Goal: Check status: Check status

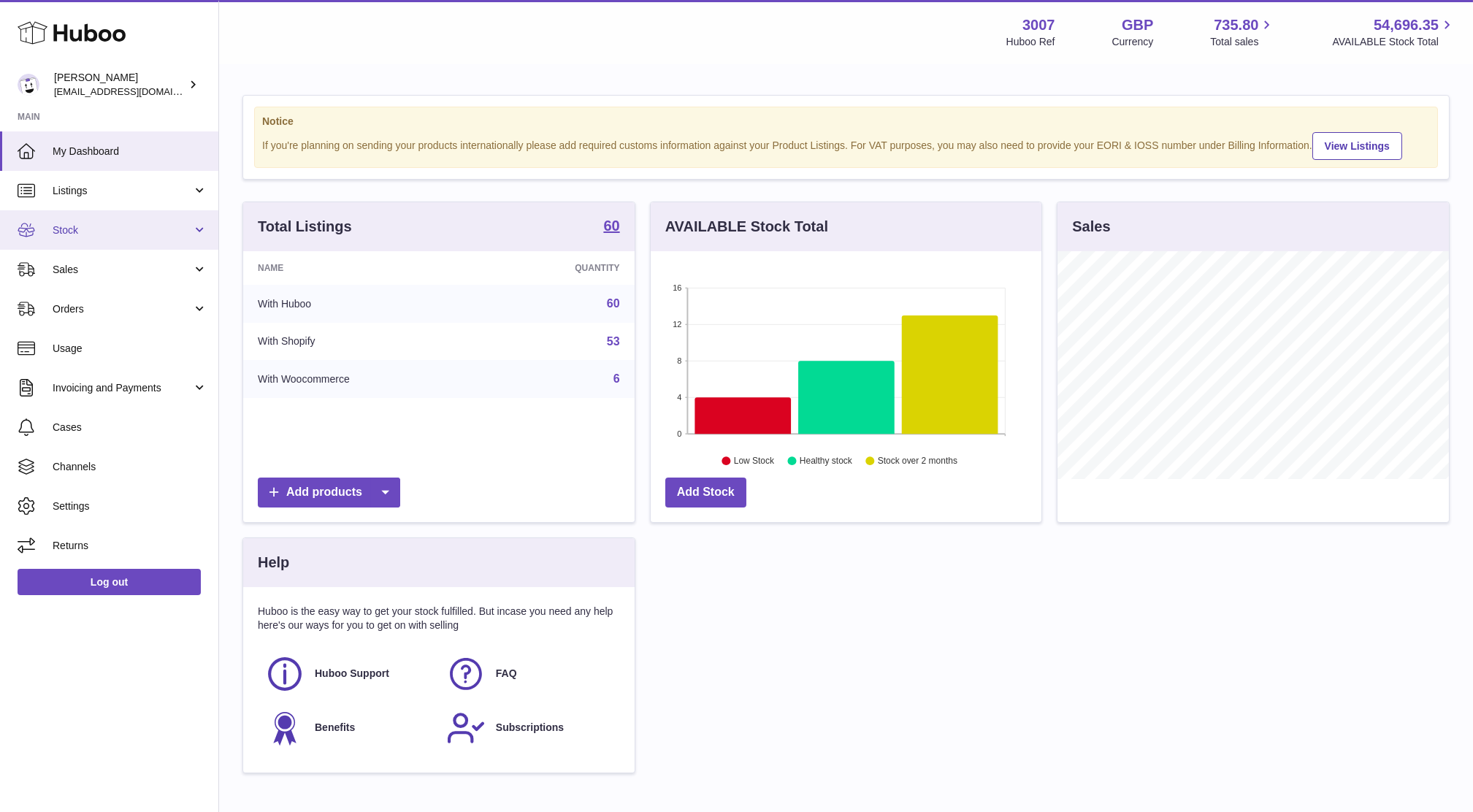
click at [113, 226] on span "Stock" at bounding box center [122, 230] width 140 height 14
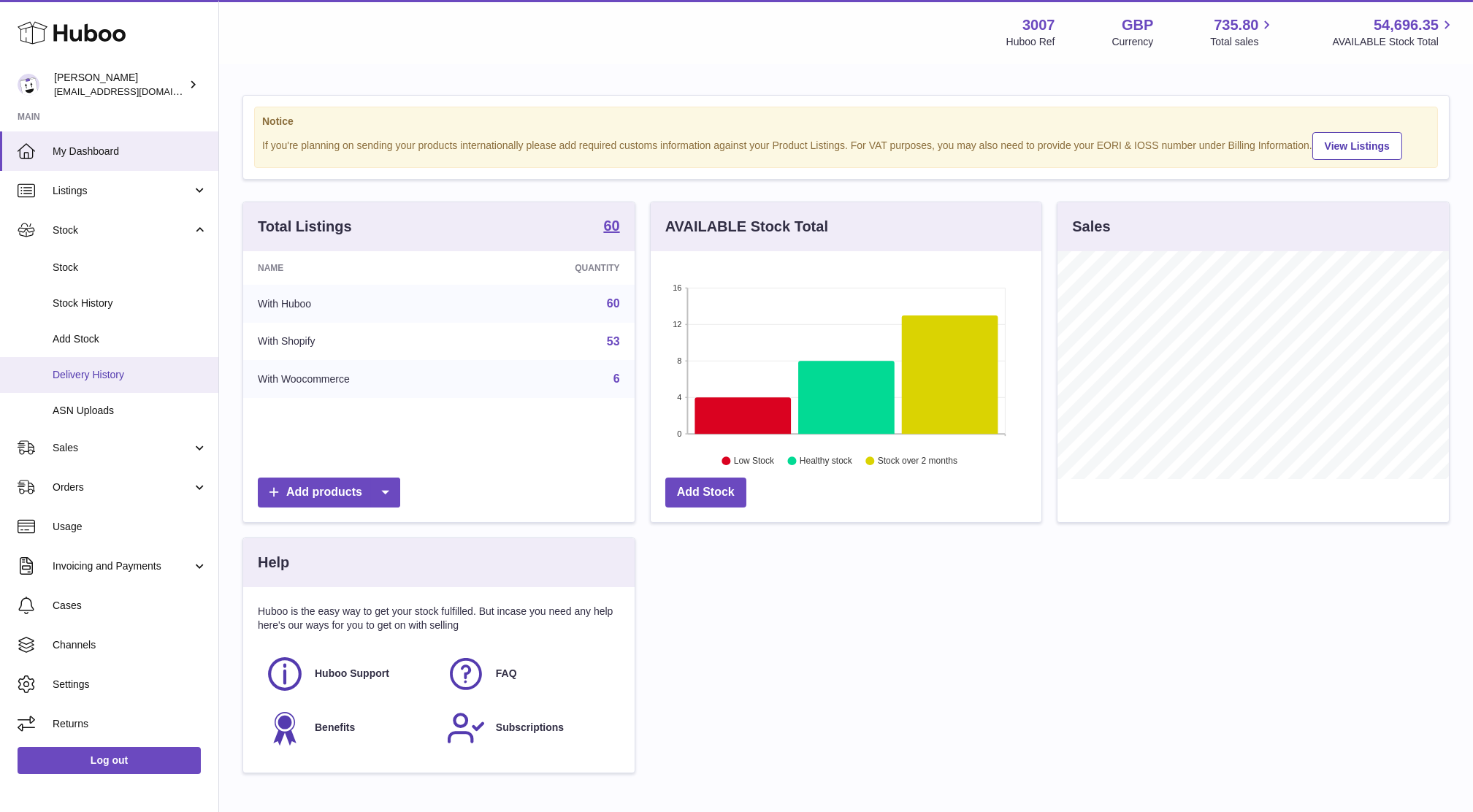
click at [113, 387] on link "Delivery History" at bounding box center [109, 375] width 219 height 36
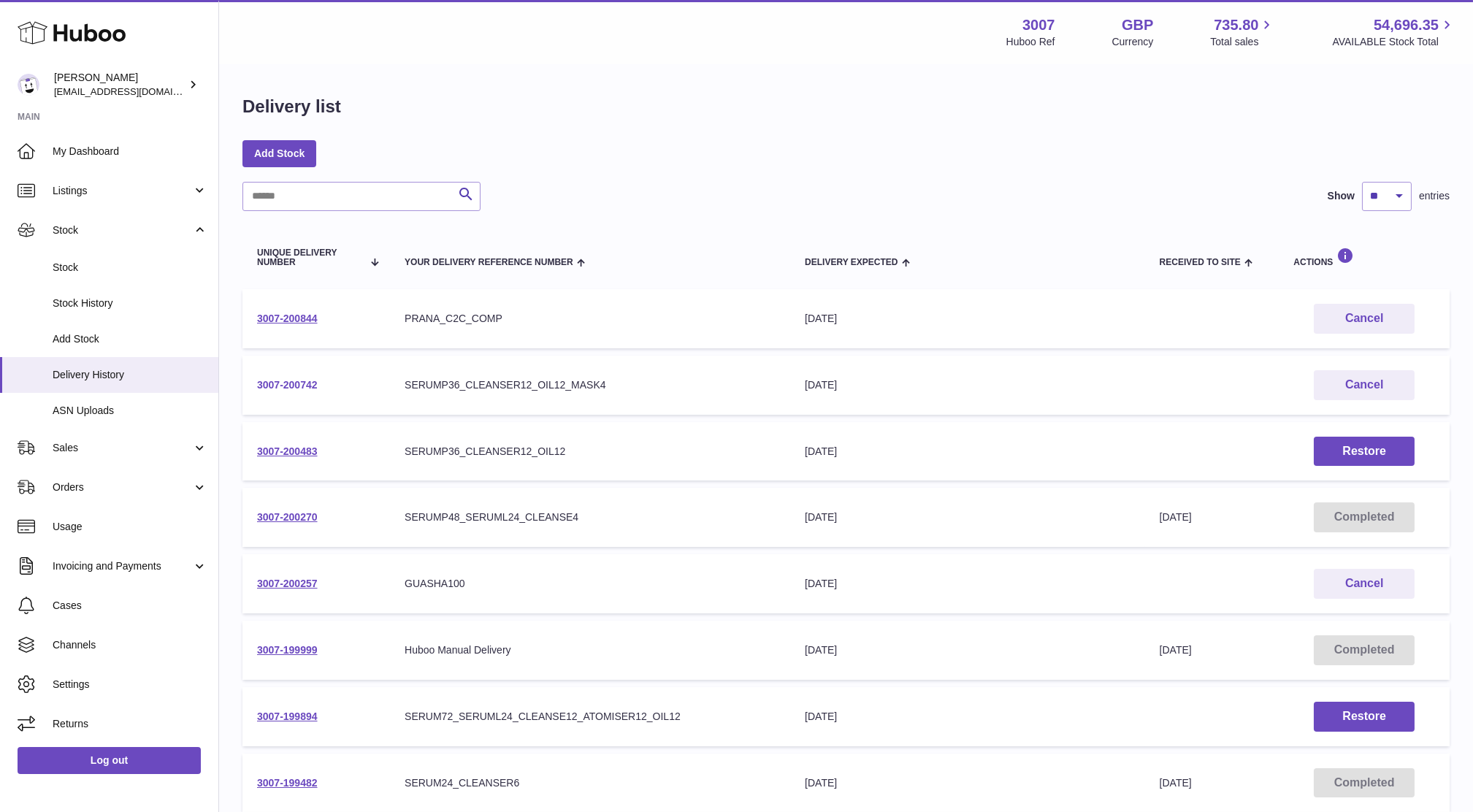
click at [299, 385] on link "3007-200742" at bounding box center [287, 385] width 60 height 11
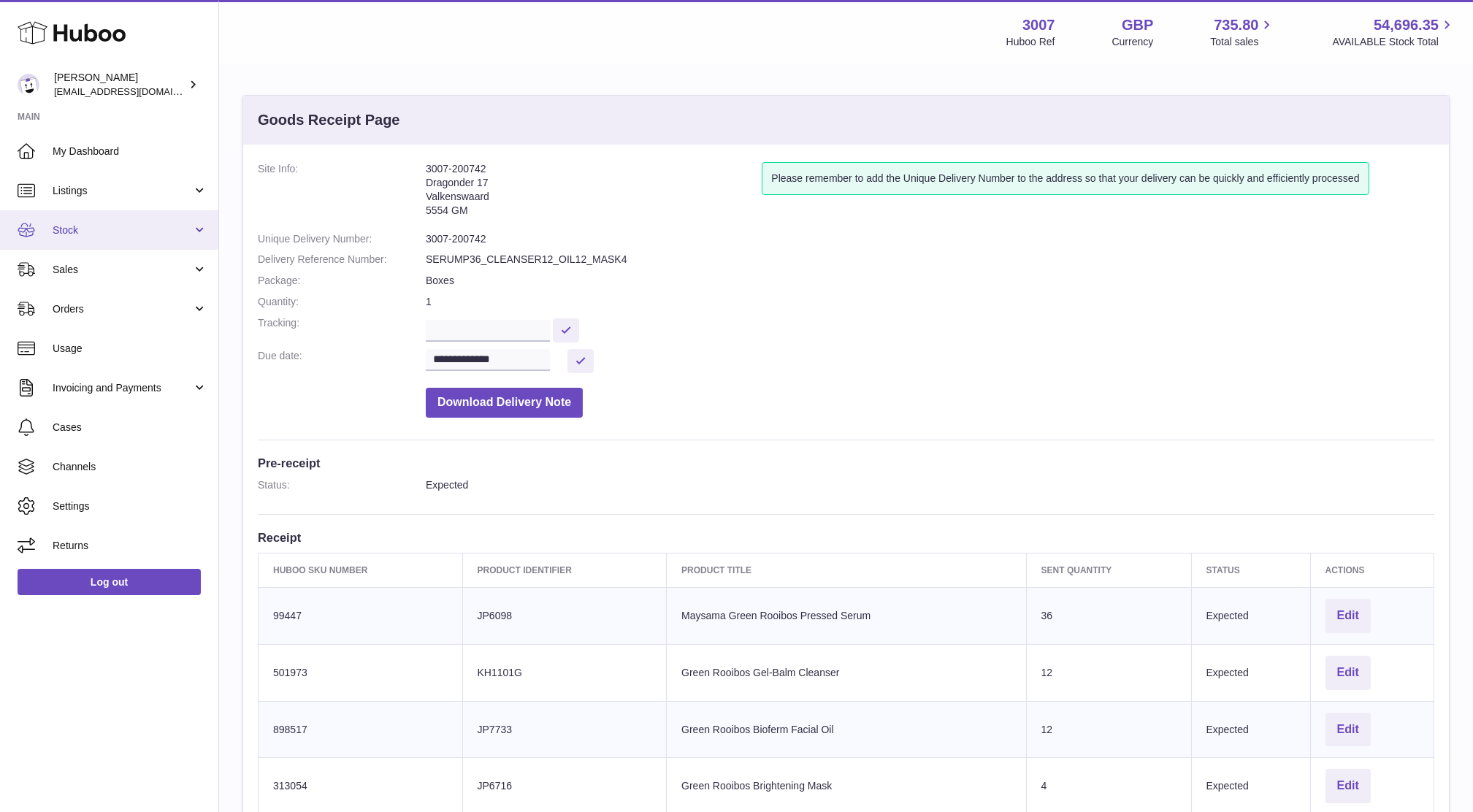
click at [99, 225] on span "Stock" at bounding box center [122, 230] width 140 height 14
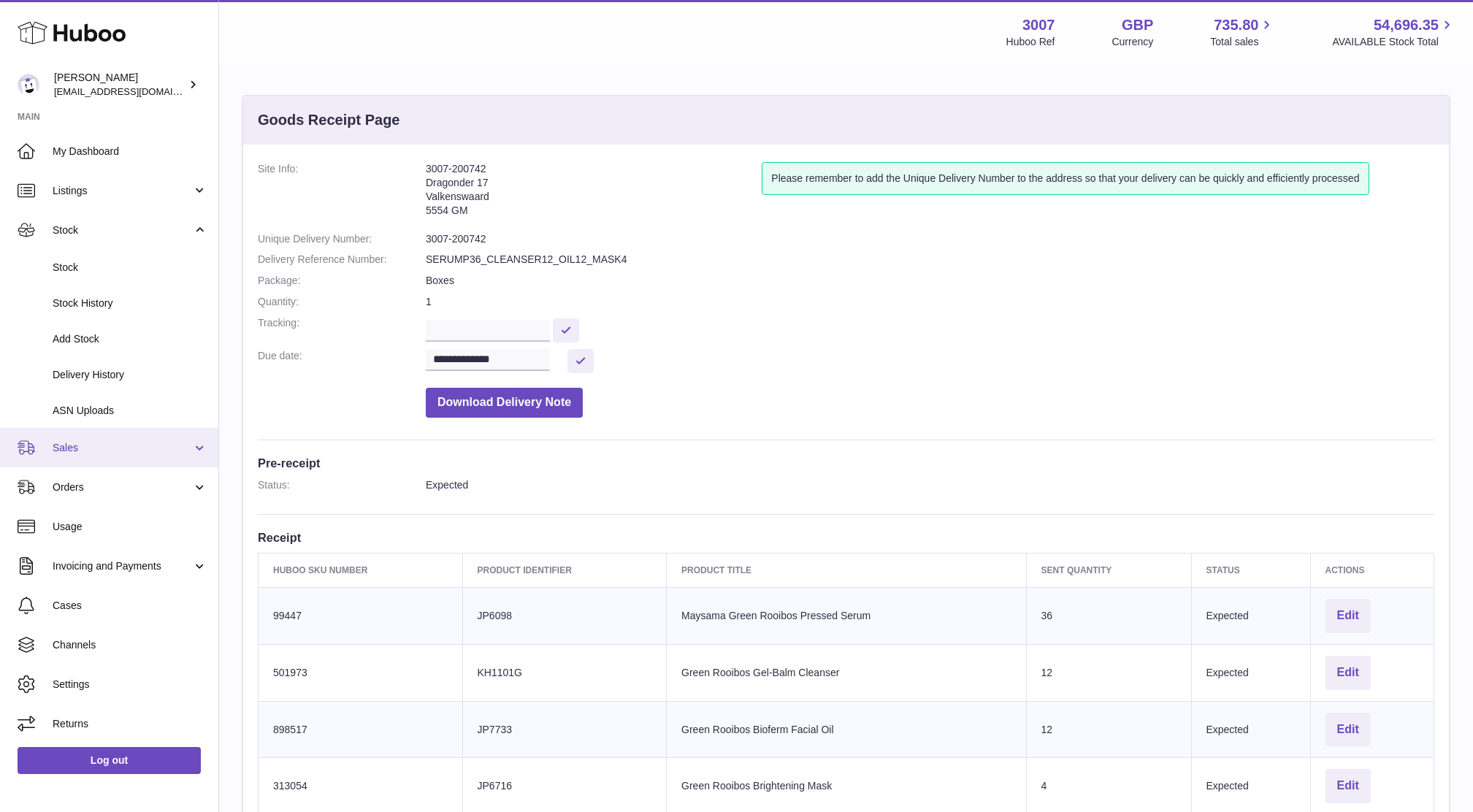
click at [95, 457] on link "Sales" at bounding box center [109, 448] width 219 height 39
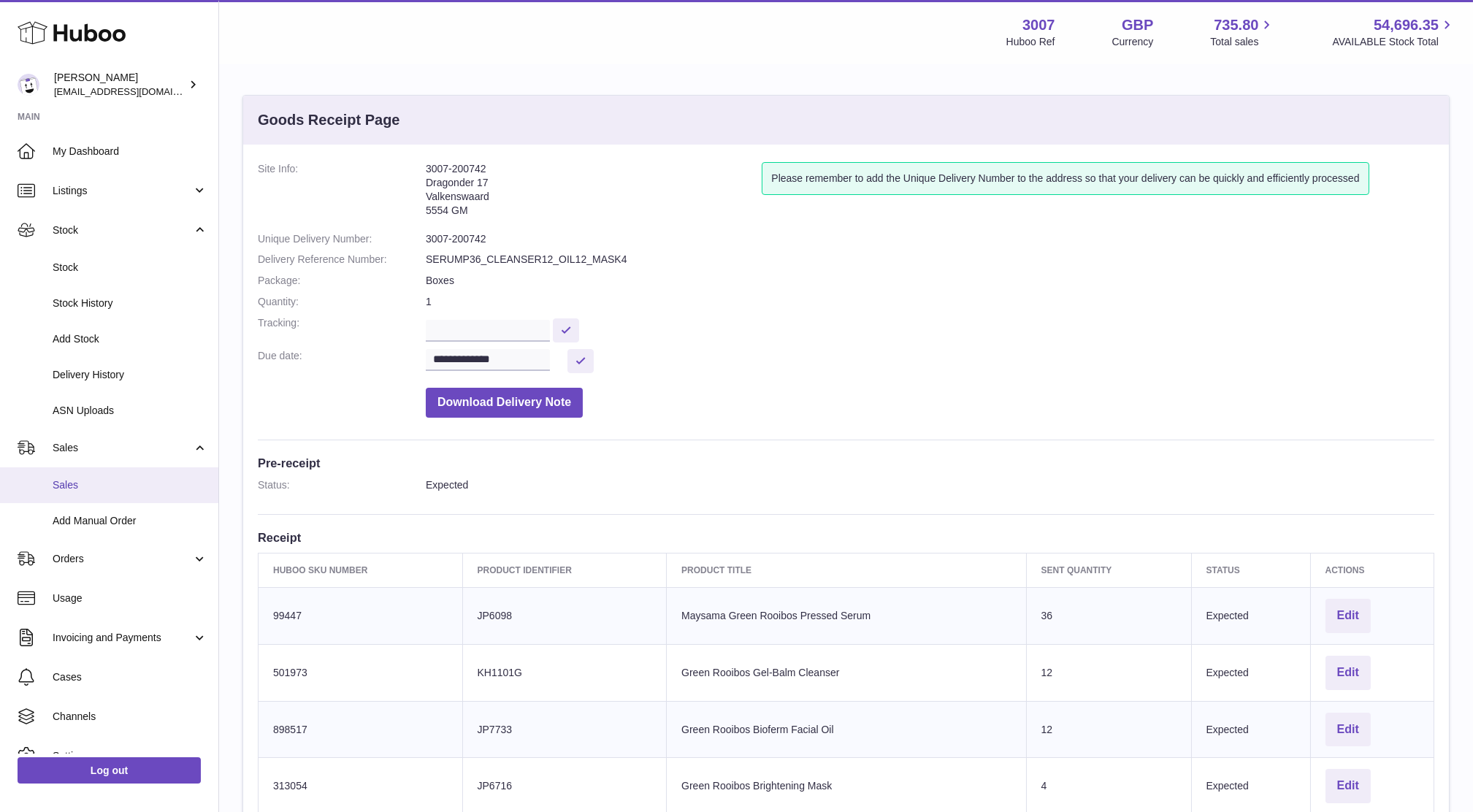
click at [102, 499] on link "Sales" at bounding box center [109, 486] width 219 height 36
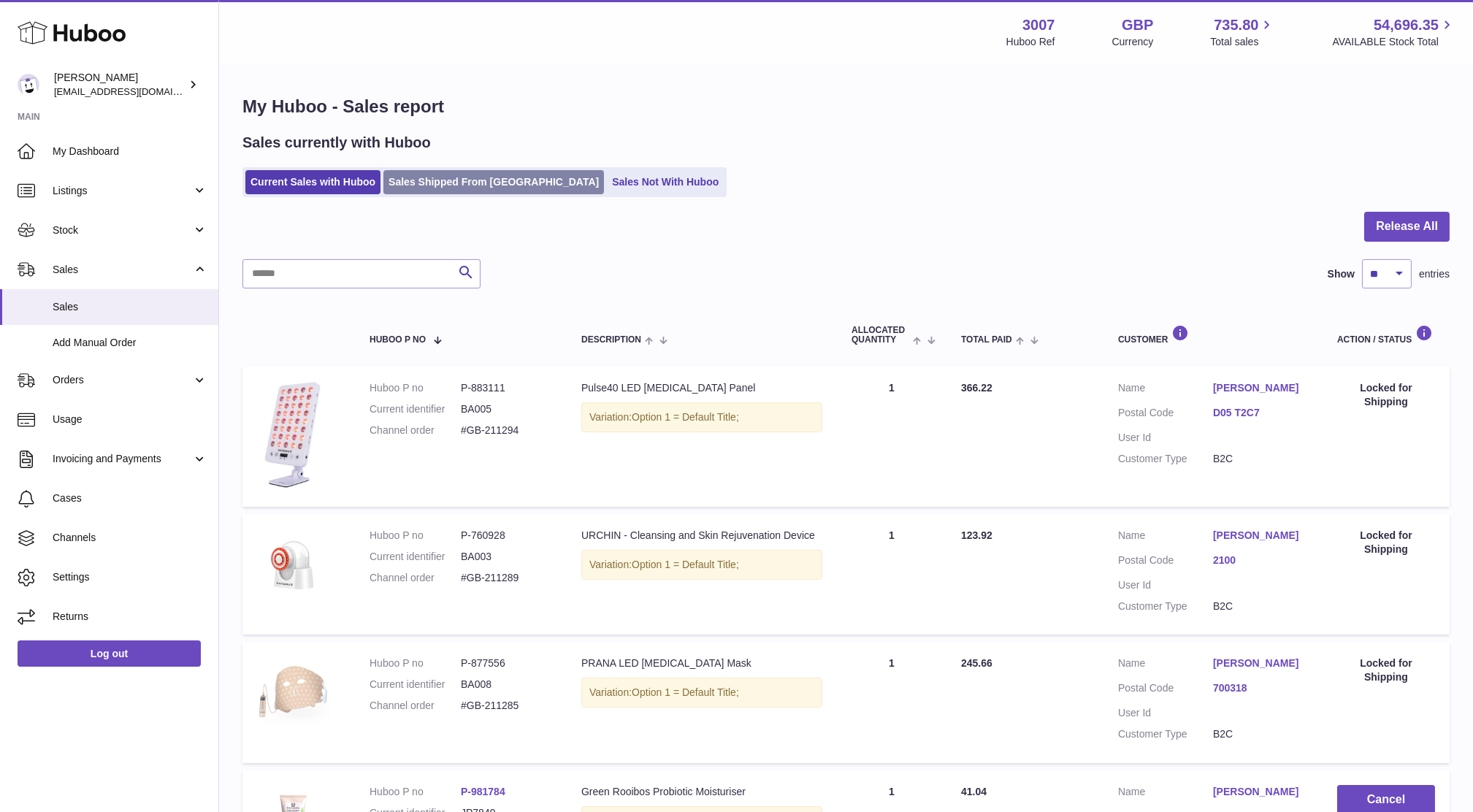
click at [485, 183] on link "Sales Shipped From [GEOGRAPHIC_DATA]" at bounding box center [494, 183] width 220 height 24
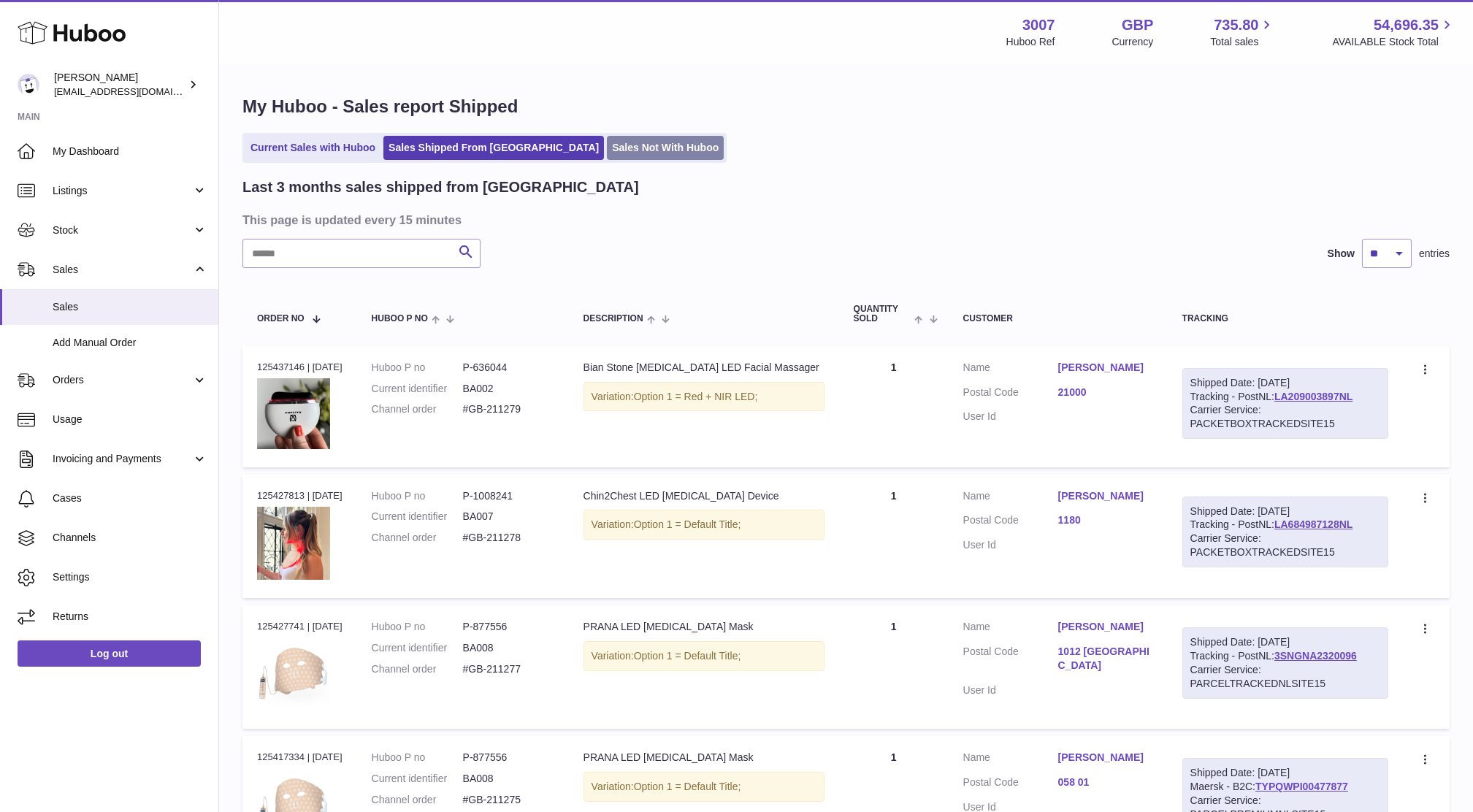
click at [607, 159] on link "Sales Not With Huboo" at bounding box center [665, 148] width 117 height 24
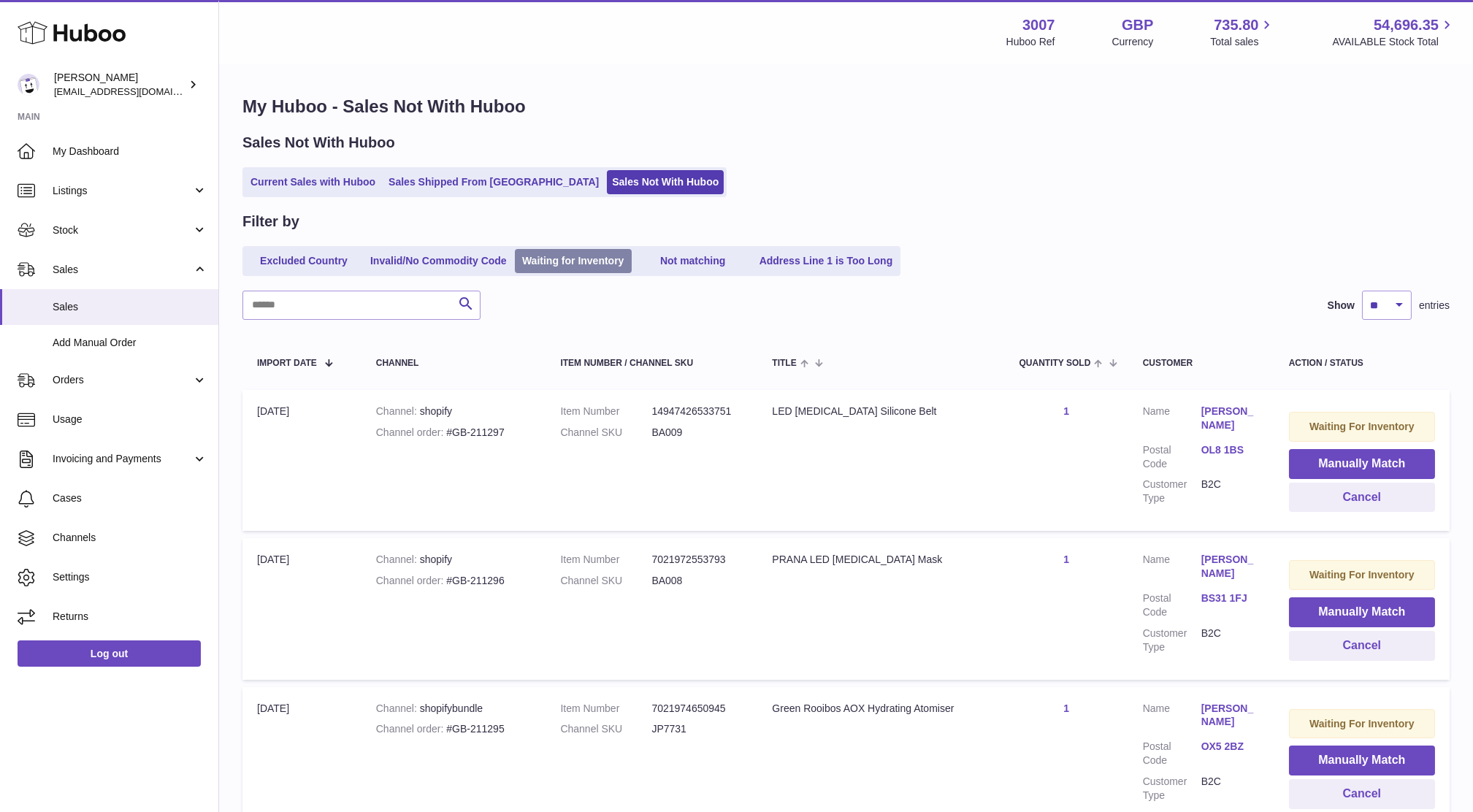
click at [588, 261] on link "Waiting for Inventory" at bounding box center [573, 261] width 117 height 24
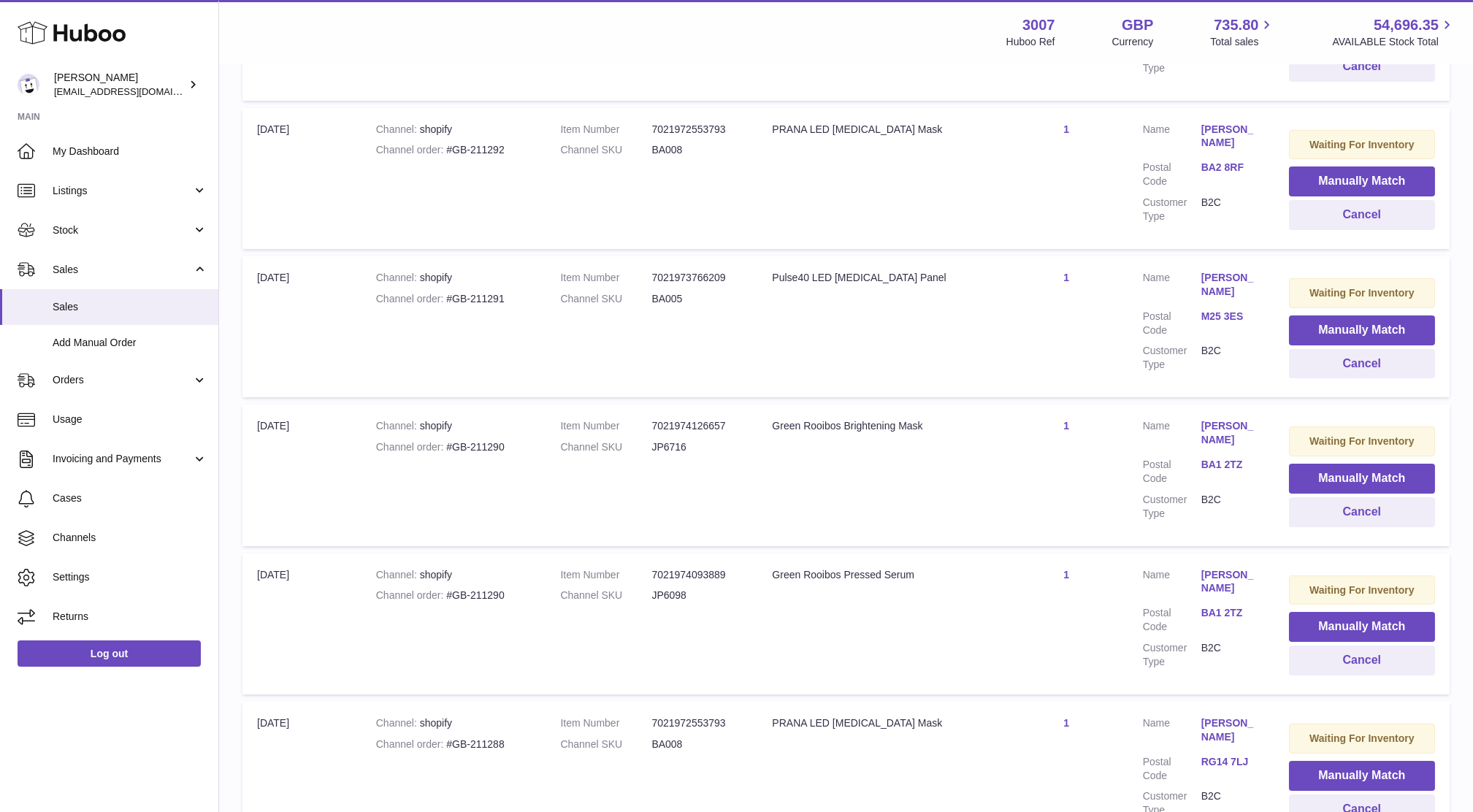
scroll to position [1212, 0]
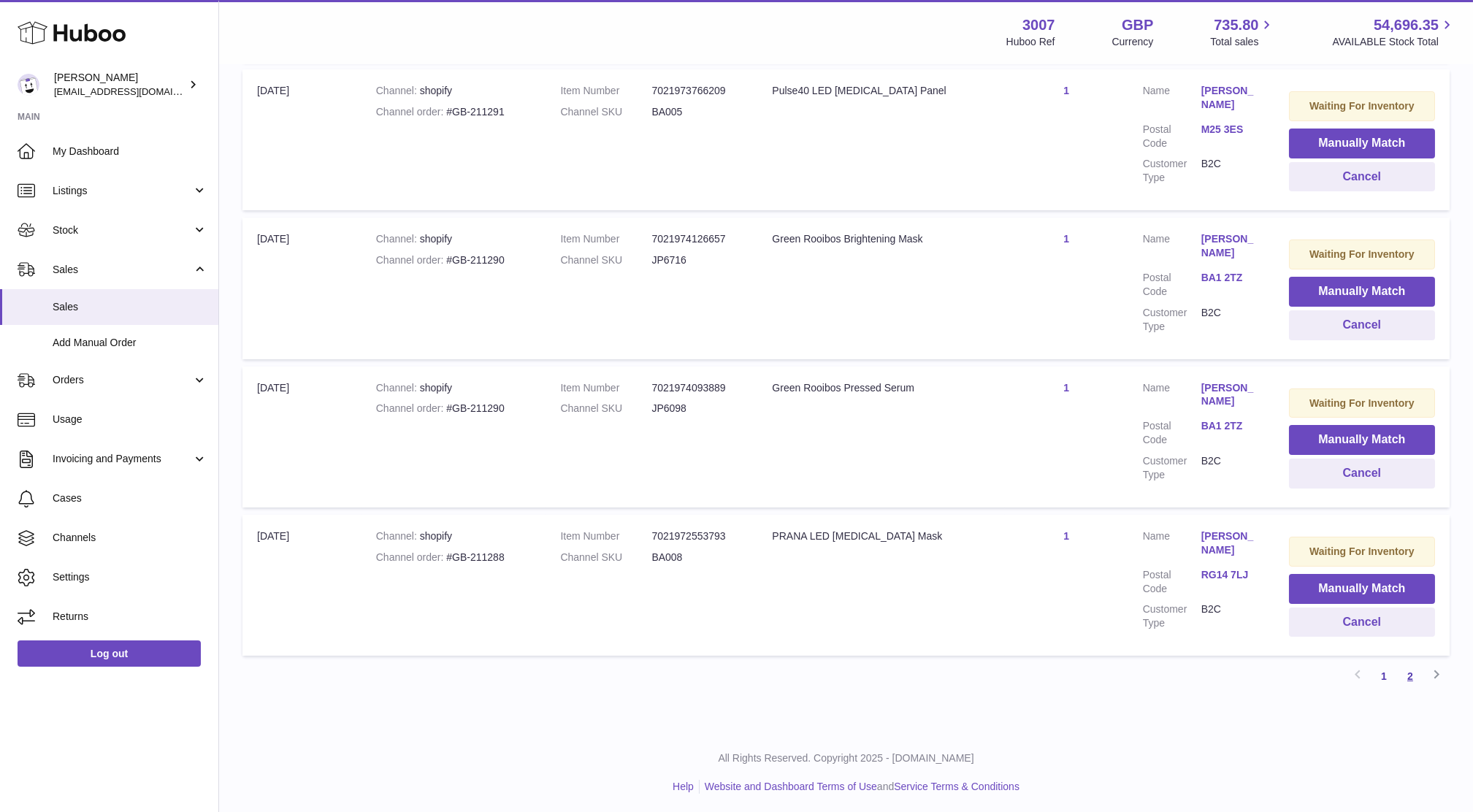
click at [1414, 668] on link "2" at bounding box center [1410, 677] width 26 height 26
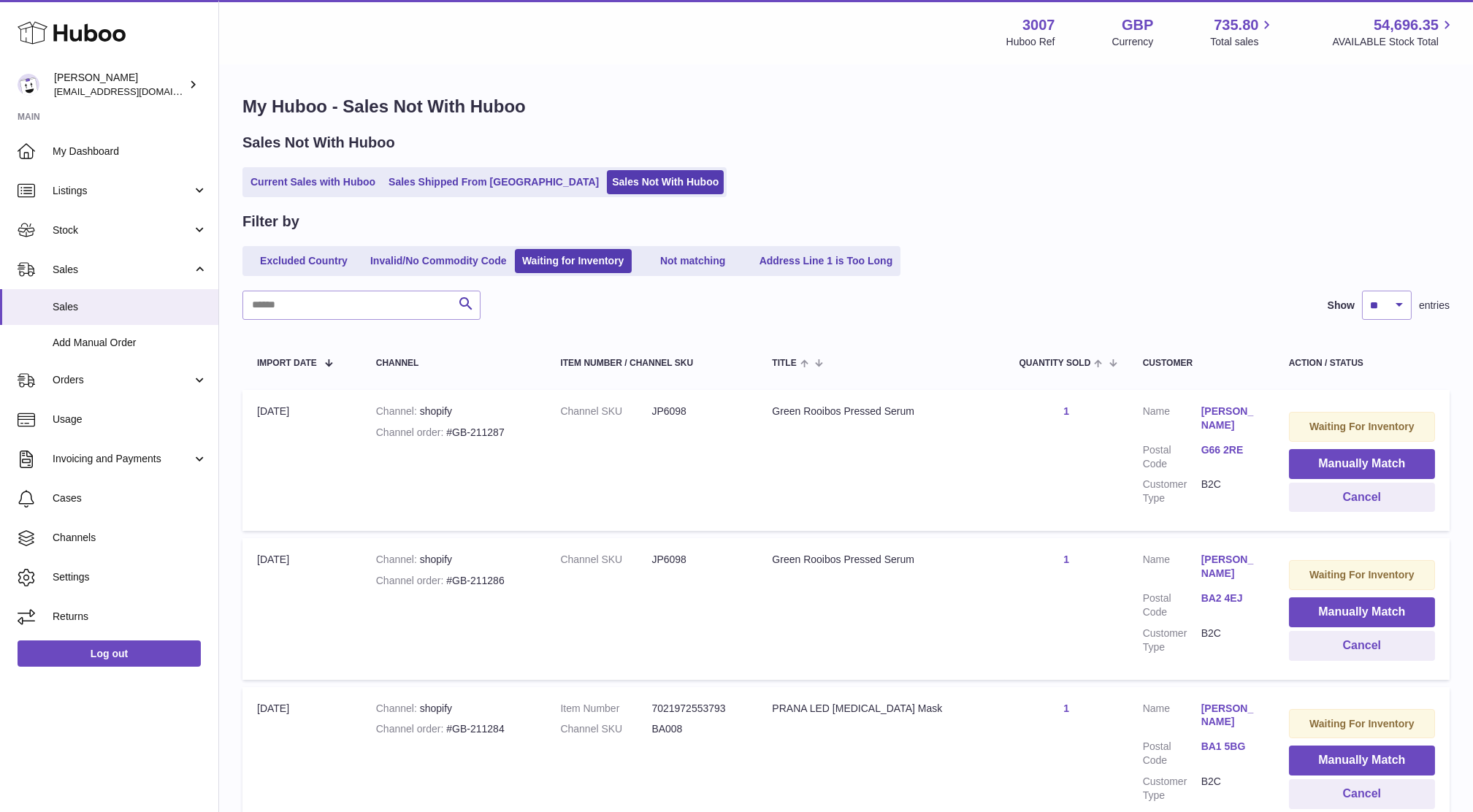
click at [455, 163] on div "Sales Not With Huboo Current Sales with Huboo Sales Shipped From Huboo Sales No…" at bounding box center [846, 165] width 1208 height 64
click at [472, 184] on link "Sales Shipped From [GEOGRAPHIC_DATA]" at bounding box center [494, 183] width 220 height 24
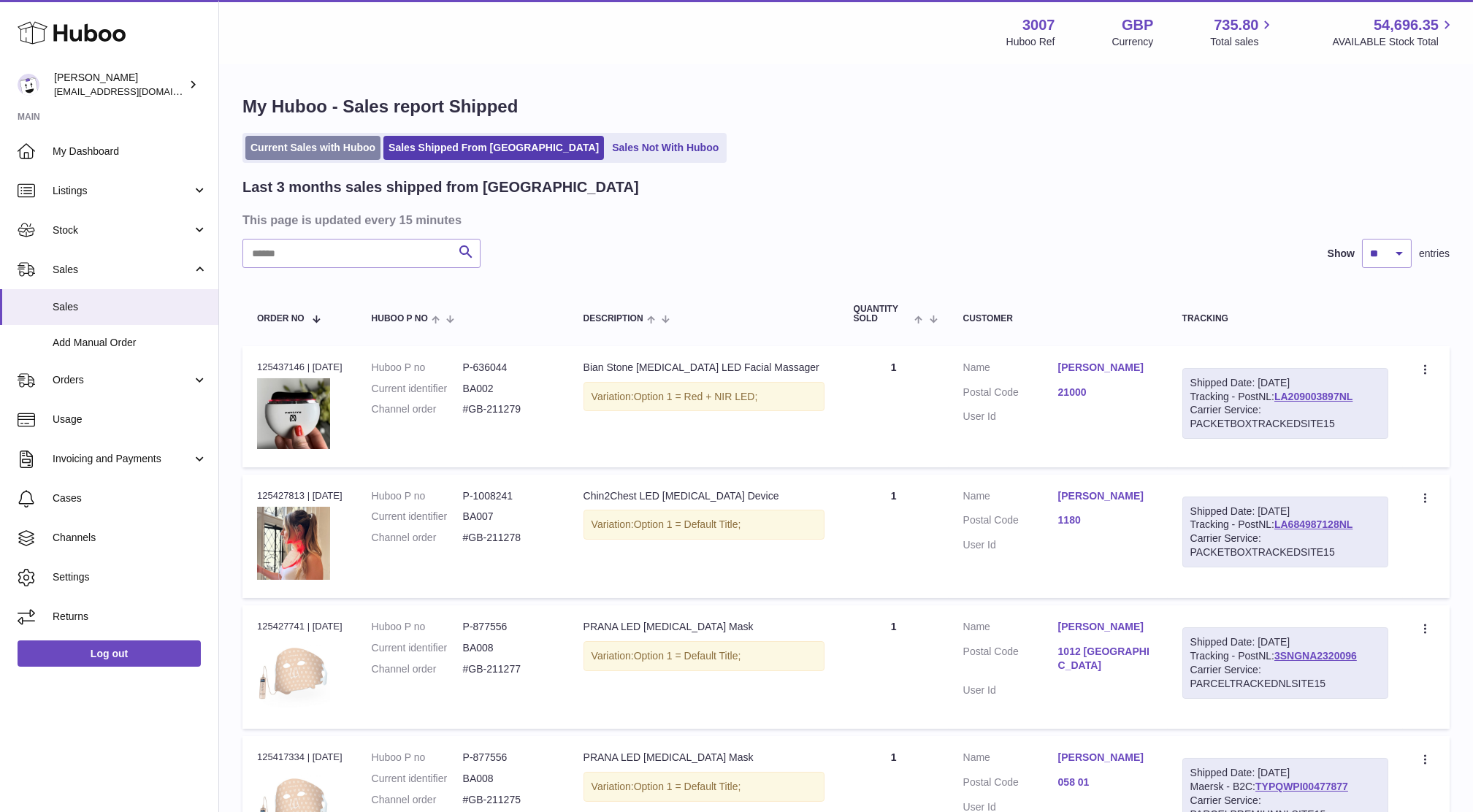
click at [339, 157] on link "Current Sales with Huboo" at bounding box center [313, 148] width 135 height 24
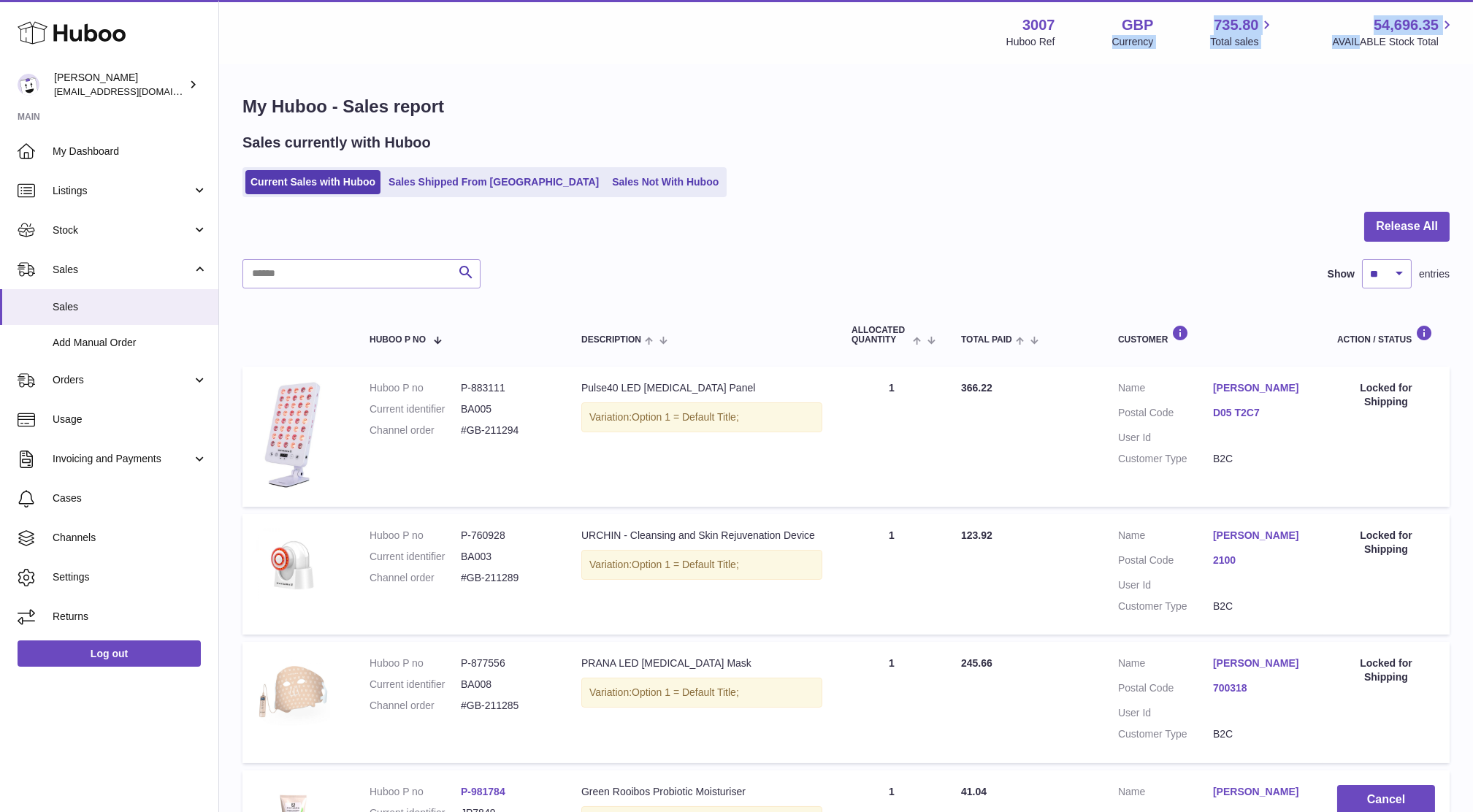
drag, startPoint x: 1361, startPoint y: 54, endPoint x: 1080, endPoint y: 20, distance: 283.0
click at [1080, 20] on div "Menu Huboo 3007 Huboo Ref GBP Currency 735.80 Total sales 54,696.35 AVAILABLE S…" at bounding box center [846, 32] width 1254 height 64
drag, startPoint x: 1080, startPoint y: 20, endPoint x: 1013, endPoint y: 184, distance: 177.2
click at [1013, 184] on div "Current Sales with Huboo Sales Shipped From Huboo Sales Not With Huboo" at bounding box center [846, 182] width 1208 height 30
click at [70, 306] on span "Sales" at bounding box center [130, 307] width 155 height 14
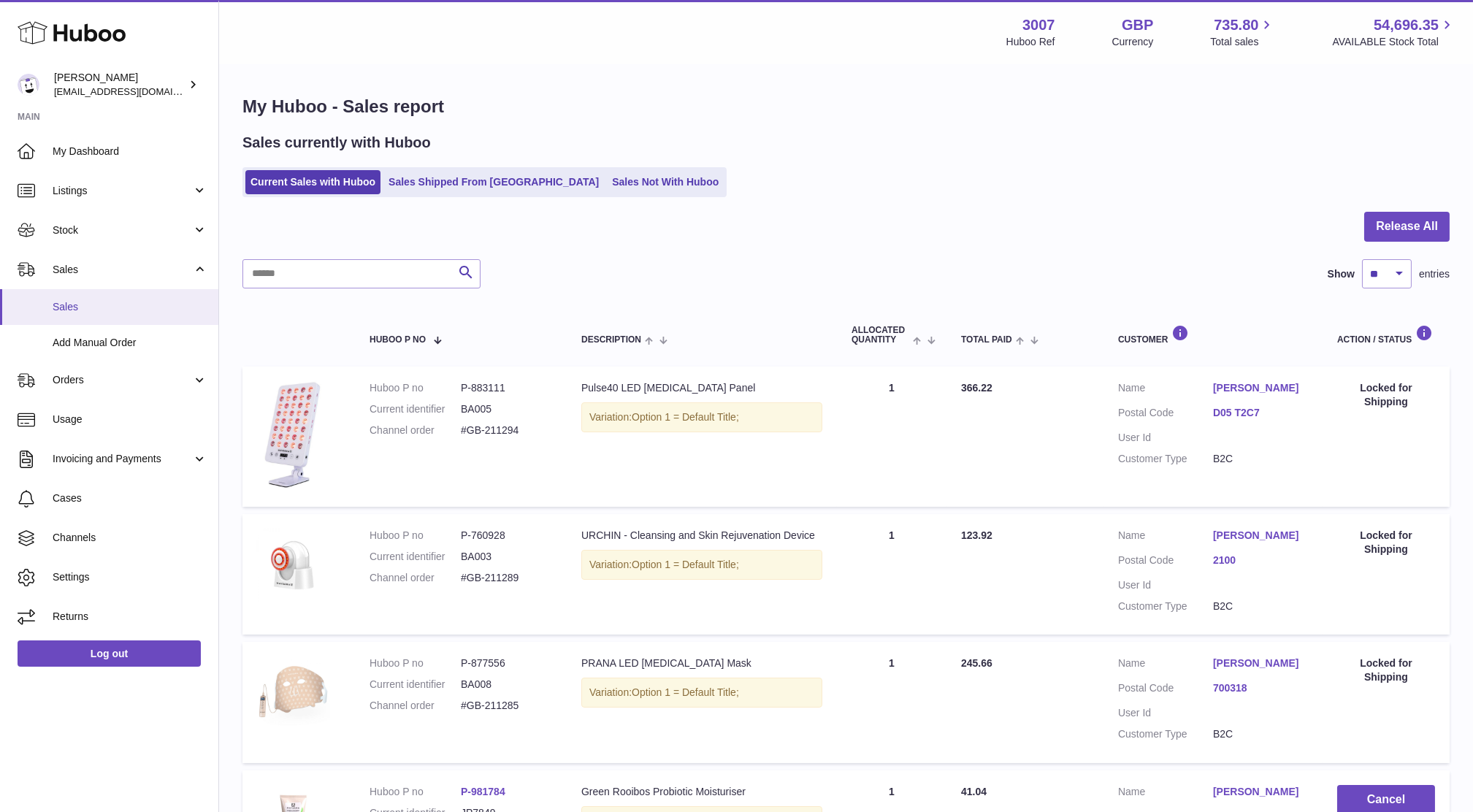
click at [80, 294] on link "Sales" at bounding box center [109, 307] width 219 height 36
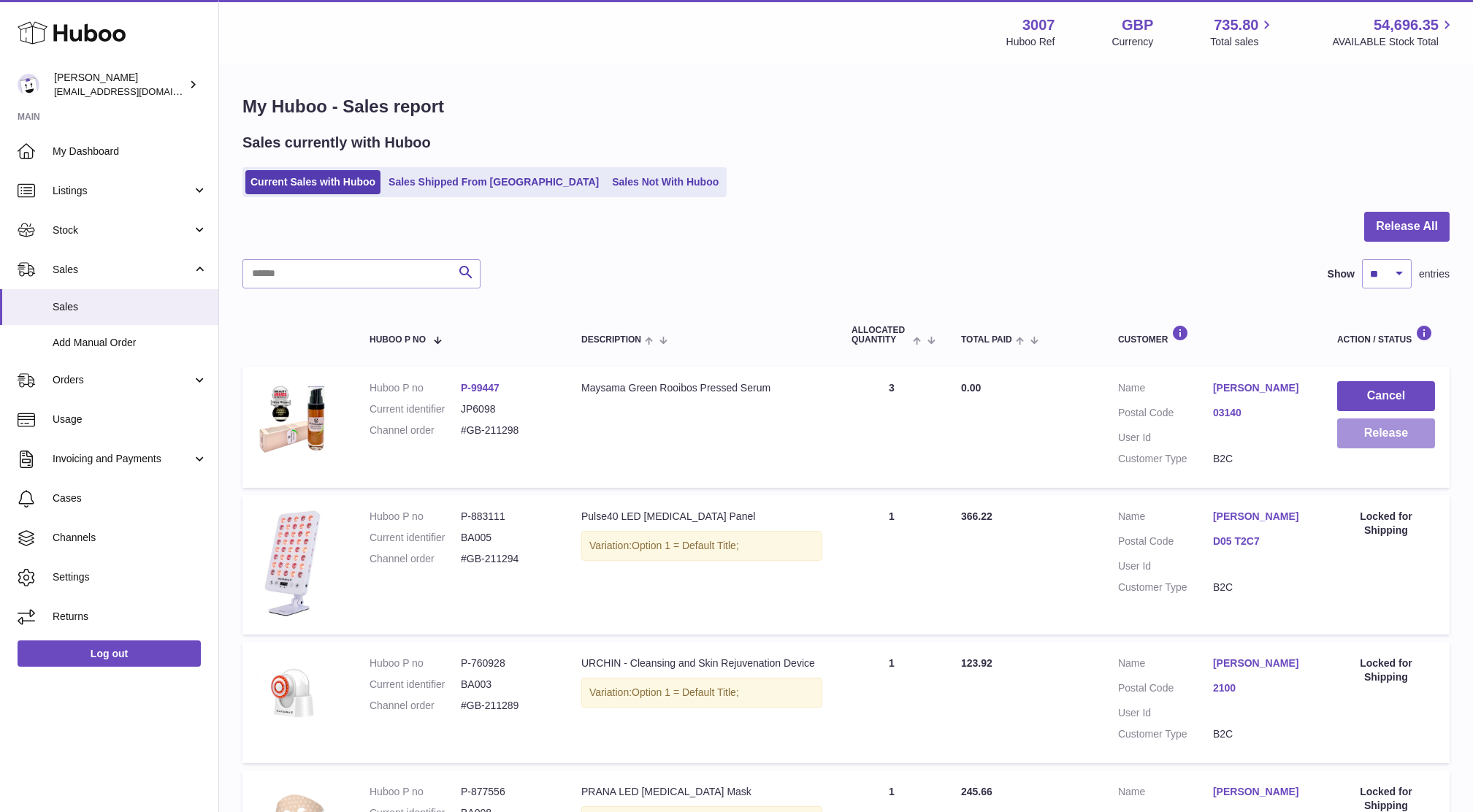
click at [1368, 439] on button "Release" at bounding box center [1386, 433] width 98 height 30
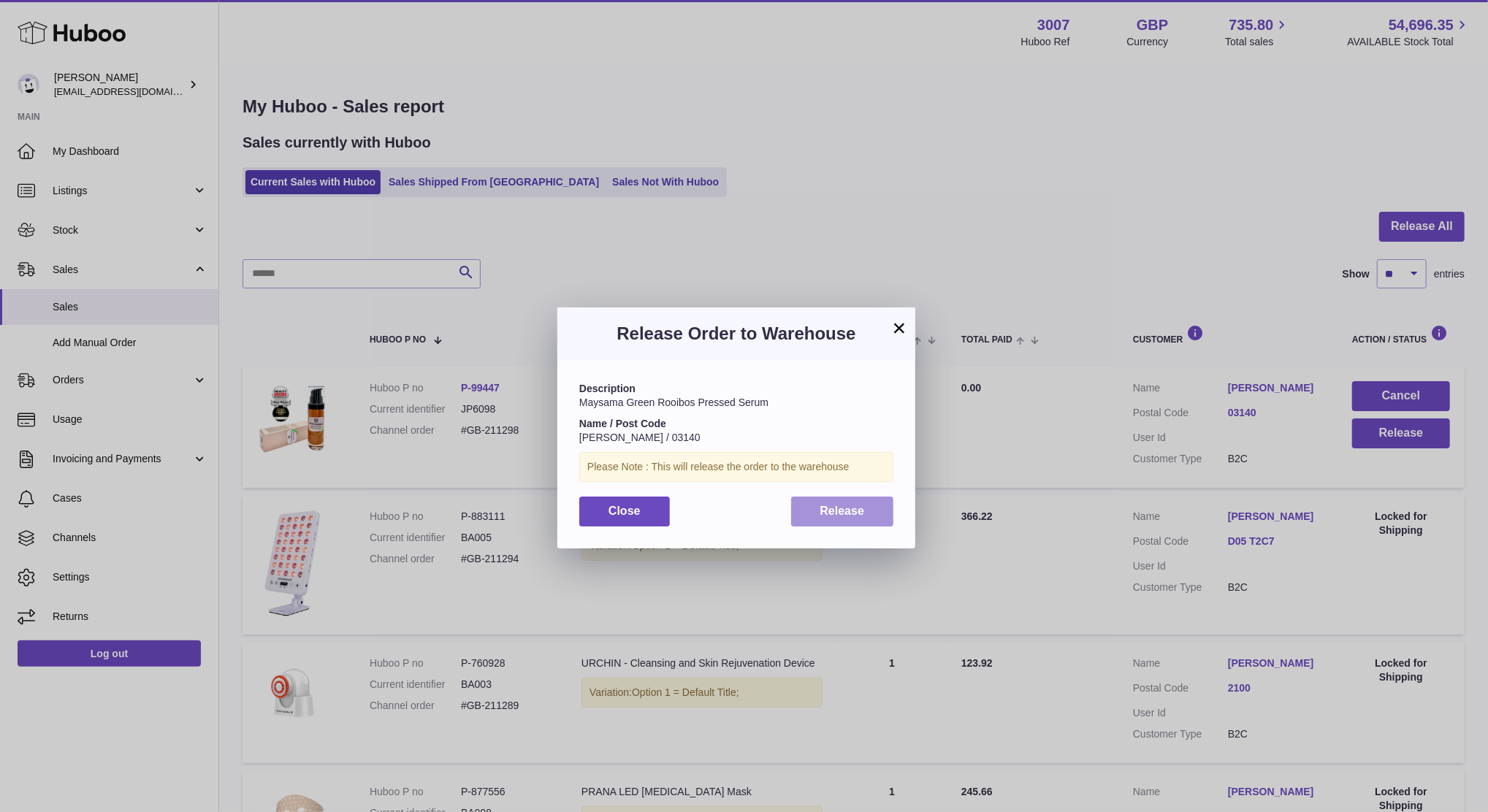
click at [848, 525] on button "Release" at bounding box center [842, 512] width 103 height 30
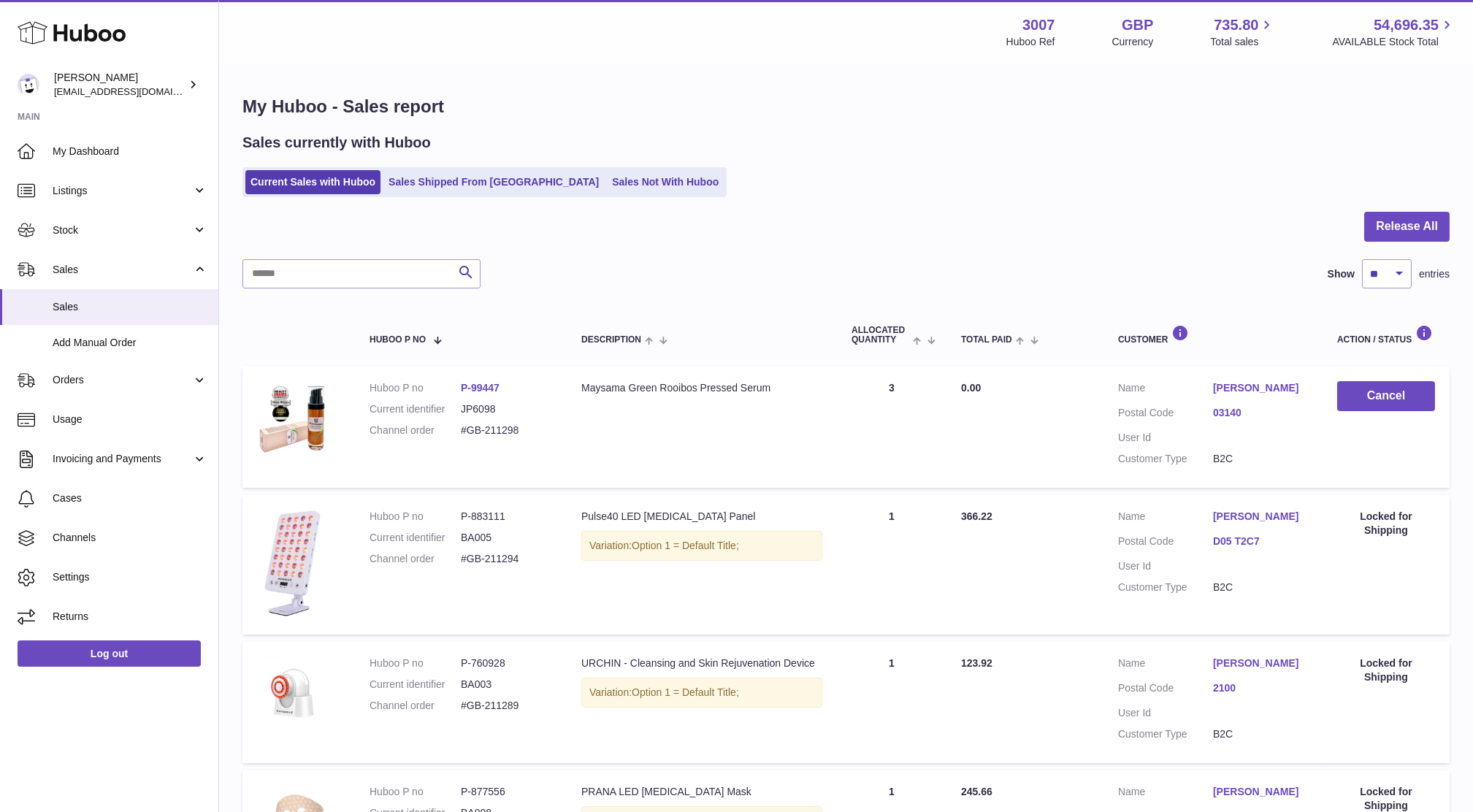
click at [785, 96] on h1 "My Huboo - Sales report" at bounding box center [846, 106] width 1208 height 24
